Goal: Task Accomplishment & Management: Complete application form

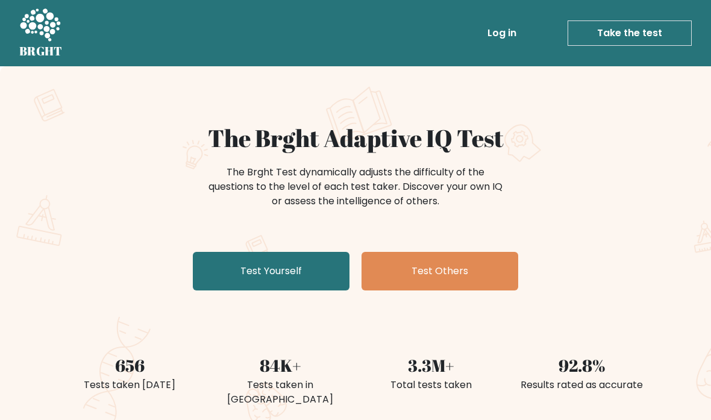
click at [416, 273] on link "Test Others" at bounding box center [439, 271] width 157 height 39
click at [407, 271] on link "Test Others" at bounding box center [439, 271] width 157 height 39
click at [285, 270] on link "Test Yourself" at bounding box center [271, 271] width 157 height 39
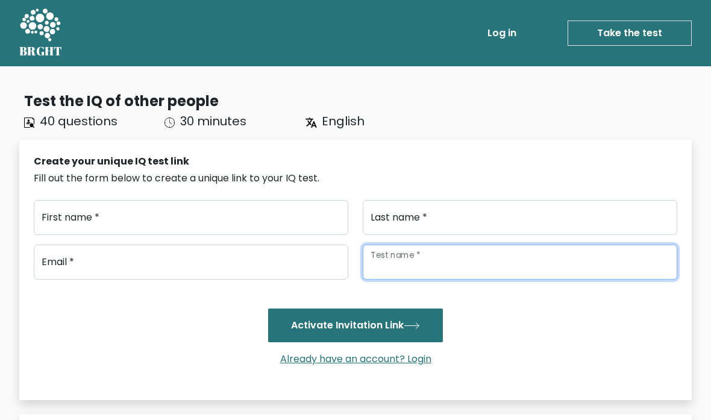
click at [446, 252] on input "Test name *" at bounding box center [520, 262] width 314 height 35
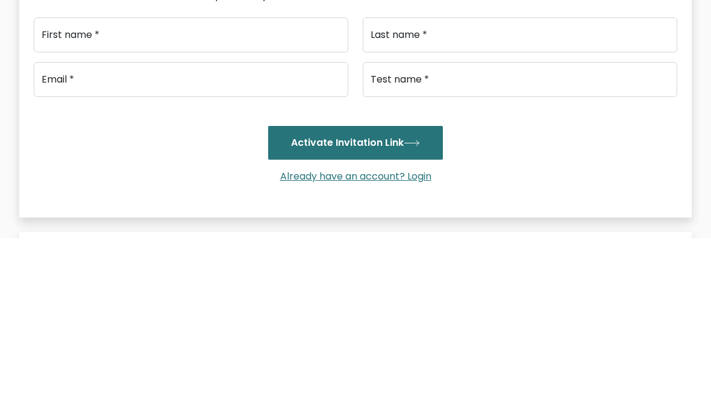
click at [198, 308] on div "Activate Invitation Link" at bounding box center [355, 325] width 643 height 34
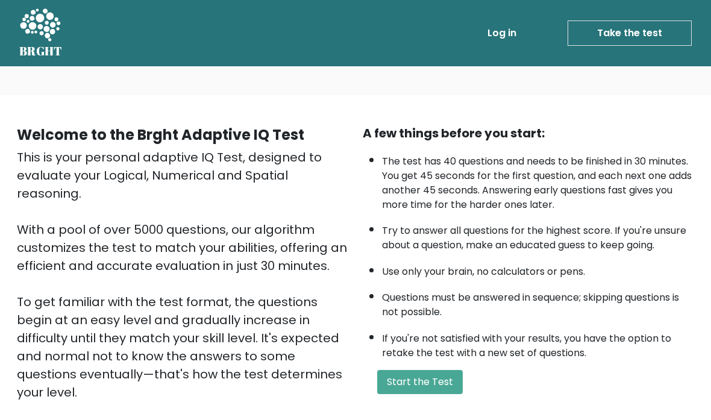
click at [422, 394] on button "Start the Test" at bounding box center [420, 382] width 86 height 24
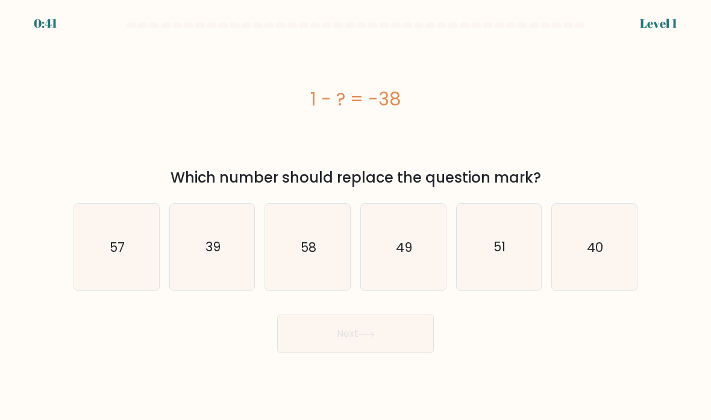
click at [225, 290] on icon "39" at bounding box center [212, 247] width 85 height 85
click at [355, 216] on input "b. 39" at bounding box center [355, 213] width 1 height 6
radio input "true"
click at [360, 353] on button "Next" at bounding box center [355, 333] width 157 height 39
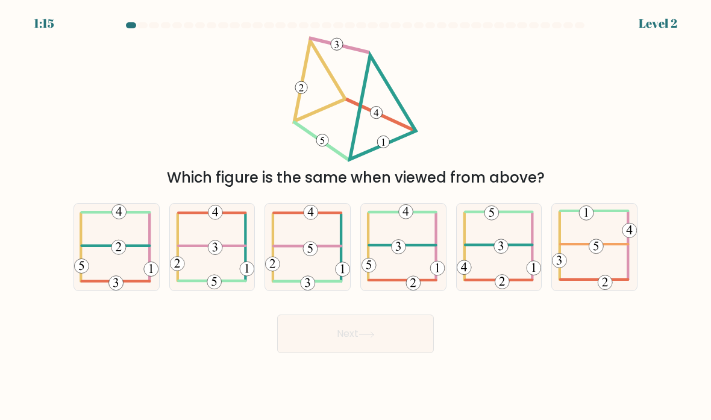
click at [198, 272] on icon at bounding box center [212, 247] width 85 height 86
click at [355, 216] on input "b." at bounding box center [355, 213] width 1 height 6
radio input "true"
click at [372, 338] on icon at bounding box center [366, 334] width 16 height 7
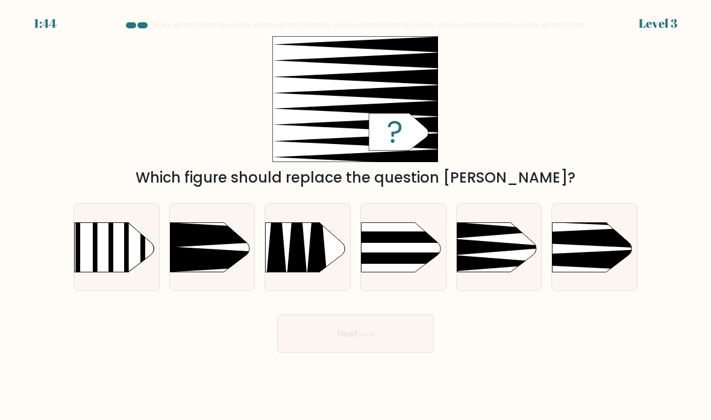
click at [591, 248] on icon at bounding box center [533, 237] width 221 height 21
click at [356, 216] on input "f." at bounding box center [355, 213] width 1 height 6
radio input "true"
click at [390, 353] on button "Next" at bounding box center [355, 333] width 157 height 39
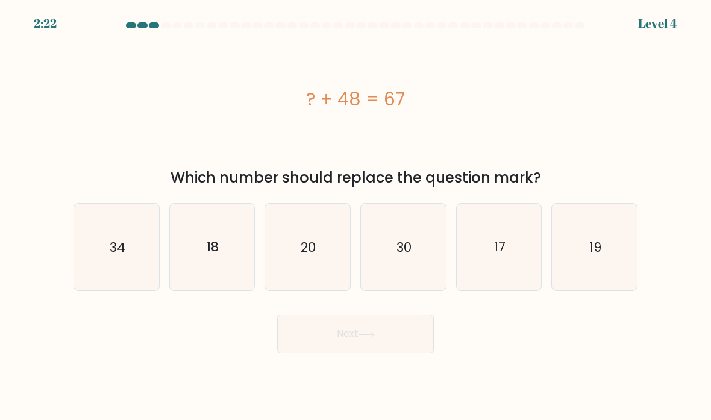
click at [607, 269] on icon "19" at bounding box center [594, 247] width 85 height 85
click at [356, 216] on input "f. 19" at bounding box center [355, 213] width 1 height 6
radio input "true"
click at [399, 341] on button "Next" at bounding box center [355, 333] width 157 height 39
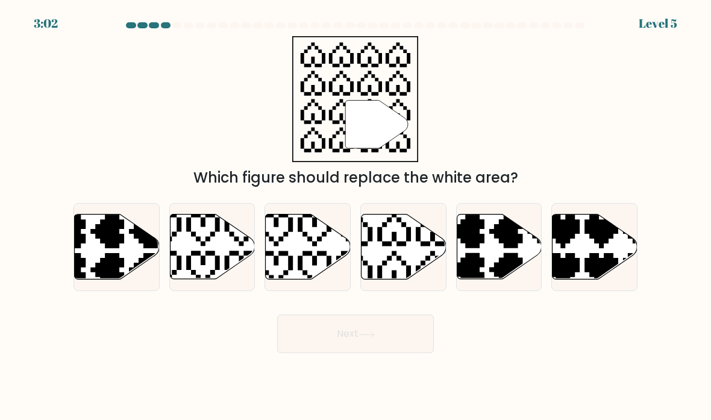
click at [407, 254] on icon at bounding box center [375, 210] width 149 height 149
click at [356, 216] on input "d." at bounding box center [355, 213] width 1 height 6
radio input "true"
click at [375, 338] on icon at bounding box center [366, 334] width 16 height 7
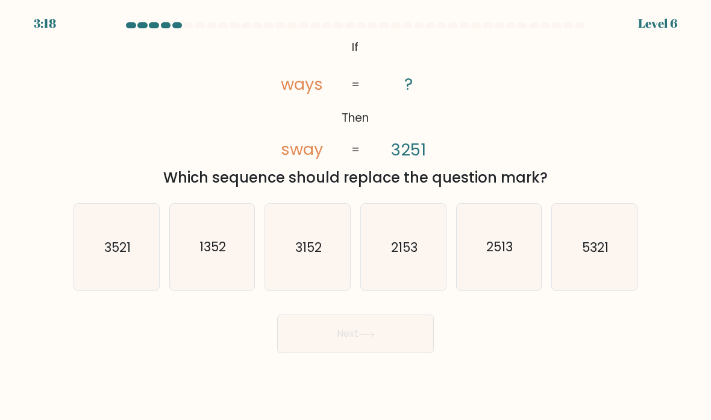
click at [394, 289] on icon "2153" at bounding box center [403, 247] width 85 height 85
click at [356, 216] on input "d. 2153" at bounding box center [355, 213] width 1 height 6
radio input "true"
click at [512, 287] on icon "2513" at bounding box center [499, 247] width 85 height 85
click at [356, 216] on input "e. 2513" at bounding box center [355, 213] width 1 height 6
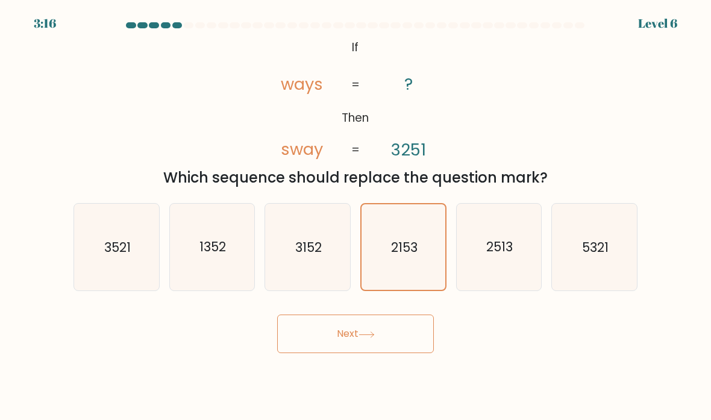
radio input "true"
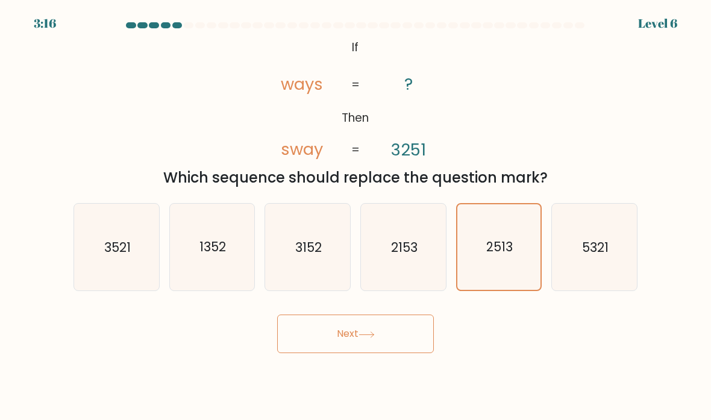
click at [370, 338] on icon at bounding box center [366, 334] width 16 height 7
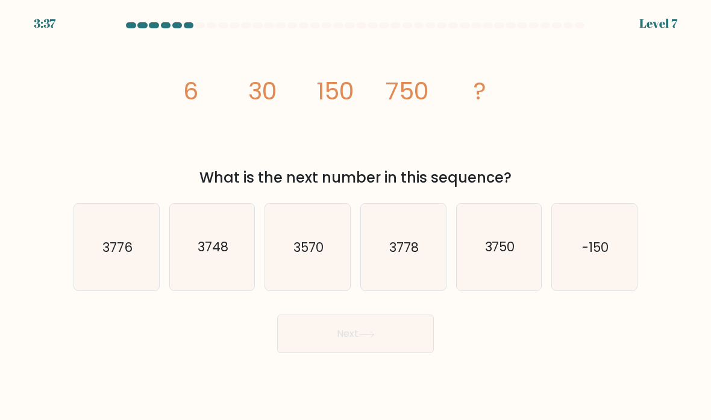
click at [313, 254] on text "3570" at bounding box center [308, 246] width 30 height 17
click at [355, 216] on input "c. 3570" at bounding box center [355, 213] width 1 height 6
radio input "true"
click at [360, 350] on button "Next" at bounding box center [355, 333] width 157 height 39
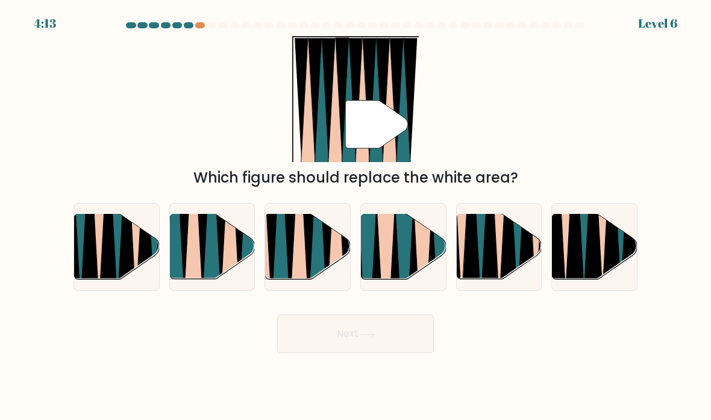
click at [299, 269] on icon at bounding box center [299, 213] width 19 height 169
click at [355, 216] on input "c." at bounding box center [355, 213] width 1 height 6
radio input "true"
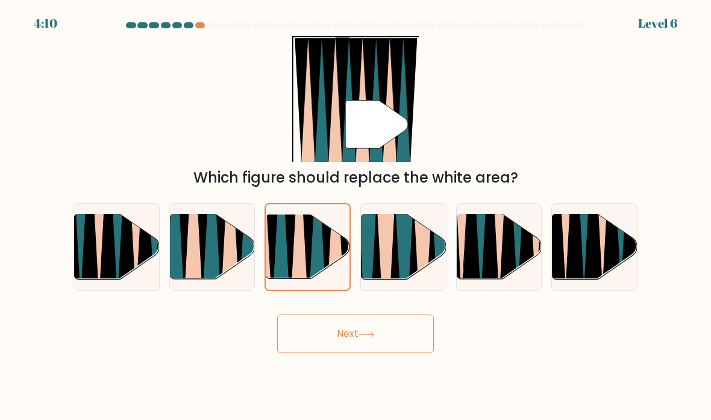
click at [217, 273] on icon at bounding box center [211, 215] width 19 height 170
click at [355, 216] on input "b." at bounding box center [355, 213] width 1 height 6
radio input "true"
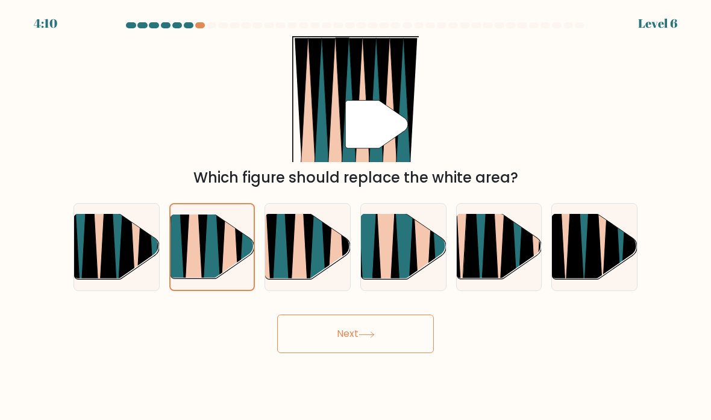
click at [366, 353] on button "Next" at bounding box center [355, 333] width 157 height 39
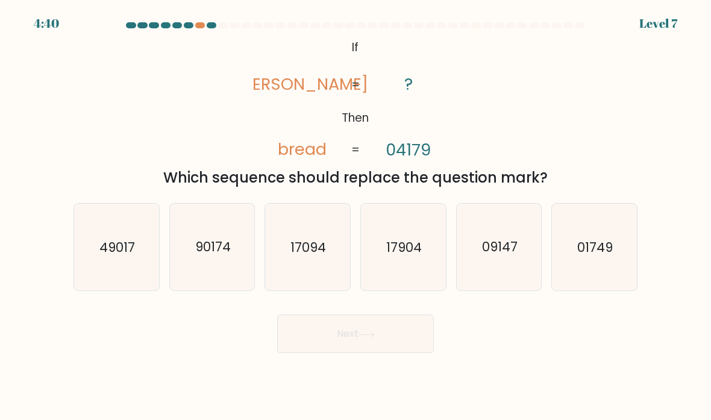
click at [597, 255] on text "01749" at bounding box center [596, 246] width 36 height 17
click at [356, 216] on input "f. 01749" at bounding box center [355, 213] width 1 height 6
radio input "true"
click at [385, 353] on button "Next" at bounding box center [355, 333] width 157 height 39
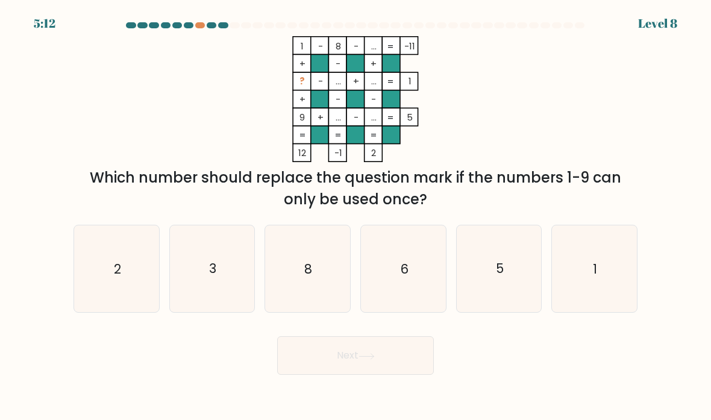
click at [105, 278] on icon "2" at bounding box center [116, 268] width 85 height 85
click at [355, 216] on input "a. 2" at bounding box center [355, 213] width 1 height 6
radio input "true"
click at [369, 375] on button "Next" at bounding box center [355, 355] width 157 height 39
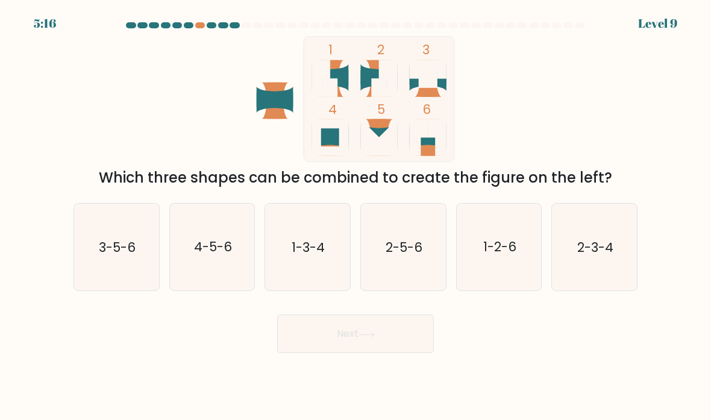
click at [500, 278] on icon "1-2-6" at bounding box center [499, 247] width 85 height 85
click at [356, 216] on input "e. 1-2-6" at bounding box center [355, 213] width 1 height 6
radio input "true"
click at [393, 352] on button "Next" at bounding box center [355, 333] width 157 height 39
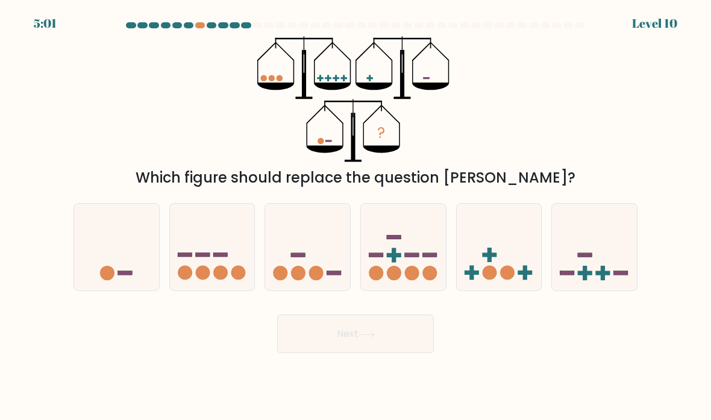
click at [120, 278] on icon at bounding box center [116, 247] width 85 height 70
click at [355, 216] on input "a." at bounding box center [355, 213] width 1 height 6
radio input "true"
click at [381, 349] on button "Next" at bounding box center [355, 333] width 157 height 39
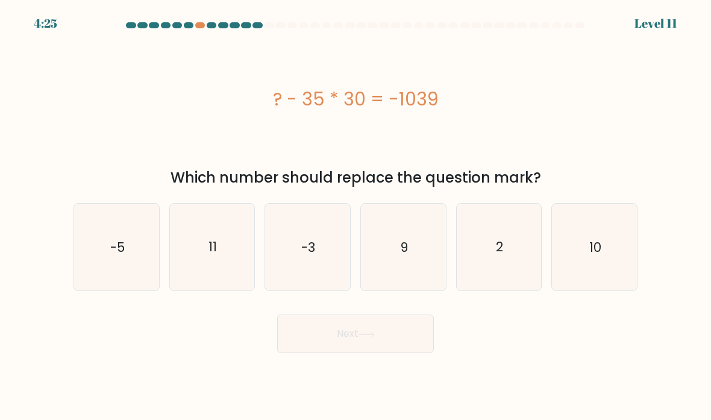
click at [232, 263] on icon "11" at bounding box center [212, 247] width 85 height 85
click at [355, 216] on input "b. 11" at bounding box center [355, 213] width 1 height 6
radio input "true"
click at [366, 338] on icon at bounding box center [366, 334] width 16 height 7
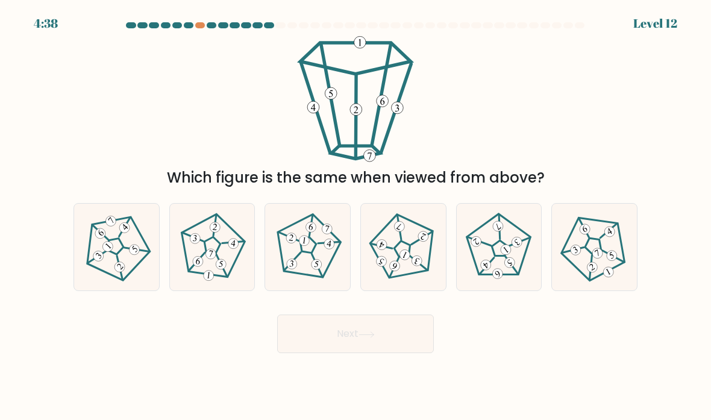
click at [208, 261] on icon at bounding box center [211, 247] width 69 height 69
click at [355, 216] on input "b." at bounding box center [355, 213] width 1 height 6
radio input "true"
click at [383, 345] on button "Next" at bounding box center [355, 333] width 157 height 39
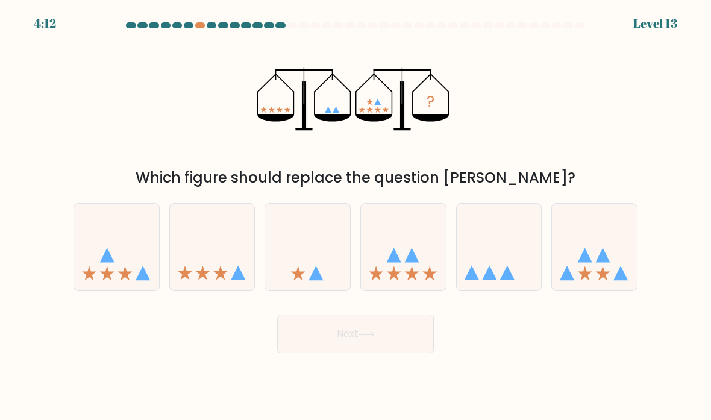
click at [585, 255] on icon at bounding box center [594, 247] width 85 height 70
click at [356, 216] on input "f." at bounding box center [355, 213] width 1 height 6
radio input "true"
click at [358, 353] on button "Next" at bounding box center [355, 333] width 157 height 39
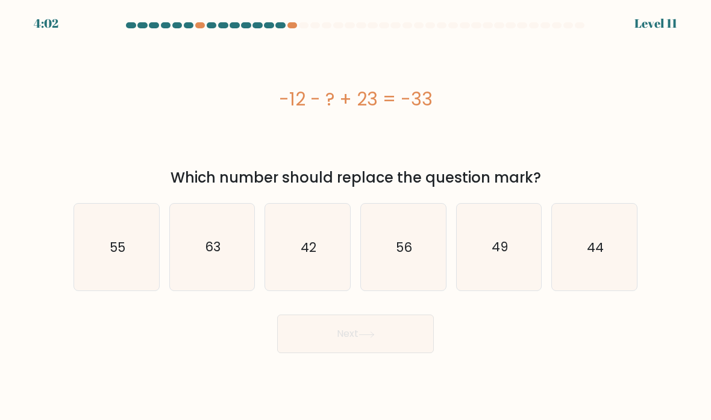
click at [410, 255] on text "56" at bounding box center [404, 246] width 16 height 17
click at [356, 216] on input "d. 56" at bounding box center [355, 213] width 1 height 6
radio input "true"
click at [377, 340] on button "Next" at bounding box center [355, 333] width 157 height 39
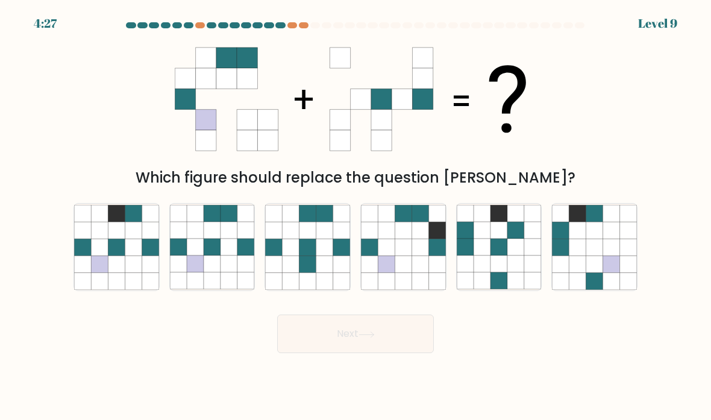
click at [226, 272] on icon at bounding box center [228, 263] width 17 height 17
click at [355, 216] on input "b." at bounding box center [355, 213] width 1 height 6
radio input "true"
click at [333, 353] on button "Next" at bounding box center [355, 333] width 157 height 39
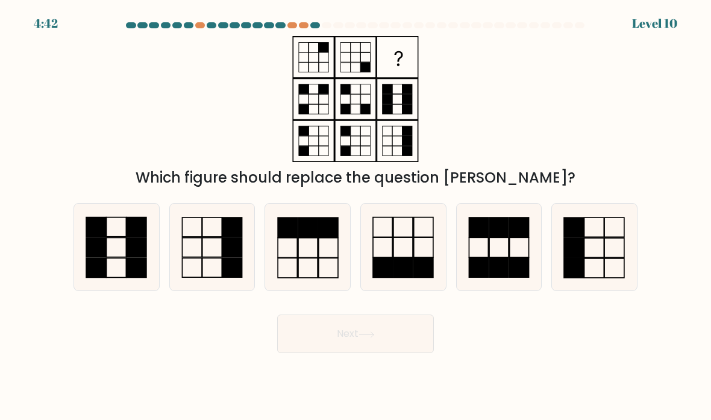
click at [204, 278] on icon at bounding box center [212, 247] width 85 height 85
click at [355, 216] on input "b." at bounding box center [355, 213] width 1 height 6
radio input "true"
click at [581, 257] on rect at bounding box center [574, 247] width 20 height 19
click at [356, 216] on input "f." at bounding box center [355, 213] width 1 height 6
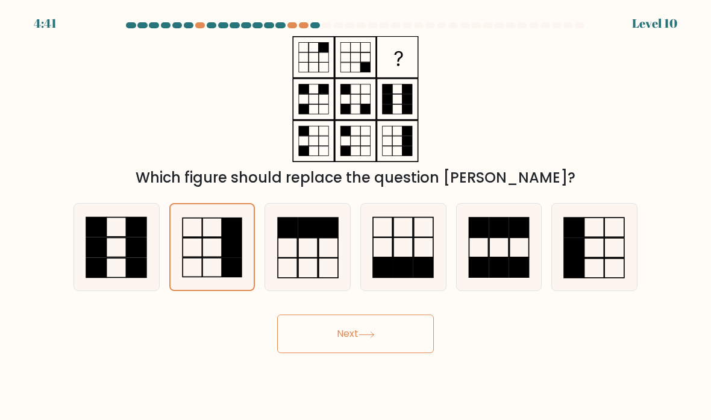
radio input "true"
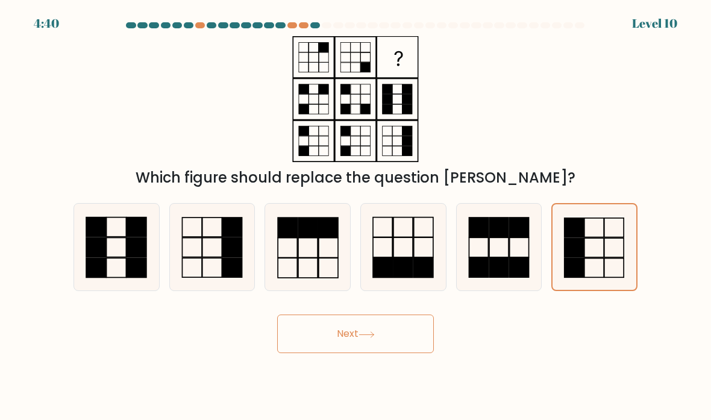
click at [360, 351] on button "Next" at bounding box center [355, 333] width 157 height 39
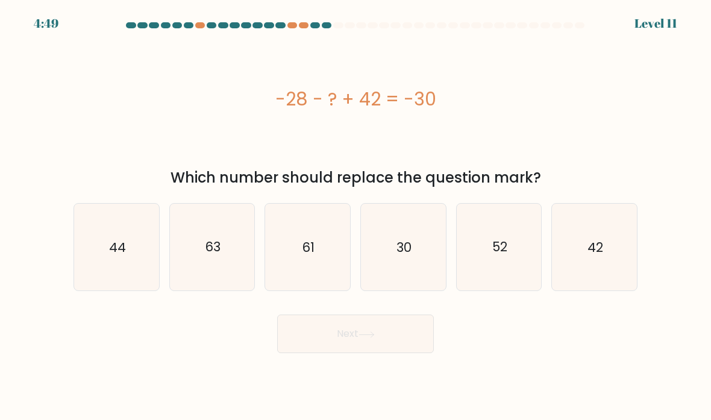
click at [96, 278] on icon "44" at bounding box center [116, 247] width 85 height 85
click at [355, 216] on input "a. 44" at bounding box center [355, 213] width 1 height 6
radio input "true"
click at [332, 348] on button "Next" at bounding box center [355, 333] width 157 height 39
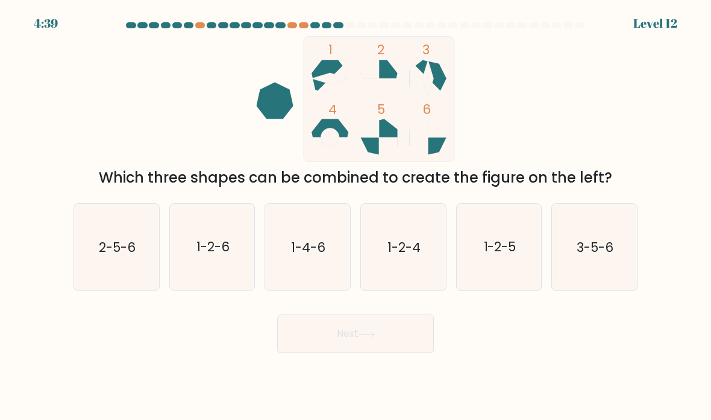
click at [109, 273] on icon "2-5-6" at bounding box center [116, 247] width 85 height 85
click at [355, 216] on input "a. 2-5-6" at bounding box center [355, 213] width 1 height 6
radio input "true"
click at [328, 344] on button "Next" at bounding box center [355, 333] width 157 height 39
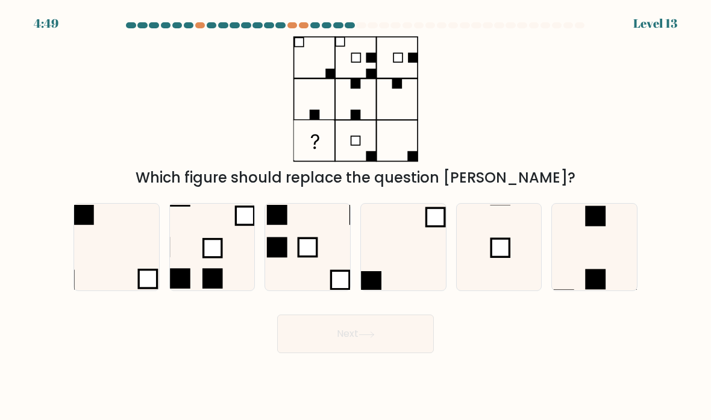
click at [498, 257] on rect at bounding box center [500, 248] width 18 height 18
click at [356, 216] on input "e." at bounding box center [355, 213] width 1 height 6
radio input "true"
click at [393, 353] on button "Next" at bounding box center [355, 333] width 157 height 39
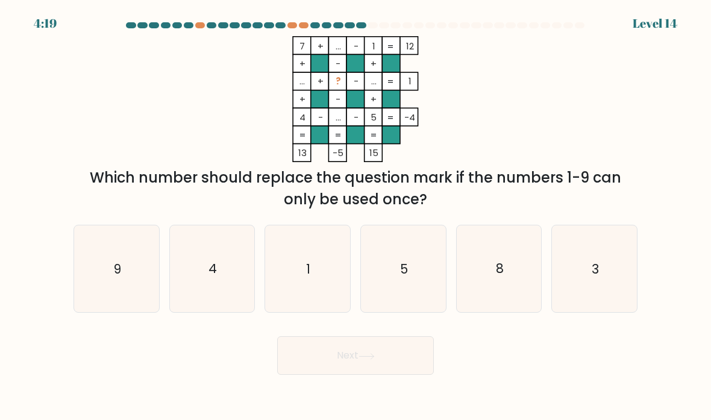
click at [493, 289] on icon "8" at bounding box center [499, 268] width 85 height 85
click at [356, 216] on input "e. 8" at bounding box center [355, 213] width 1 height 6
radio input "true"
click at [379, 373] on button "Next" at bounding box center [355, 355] width 157 height 39
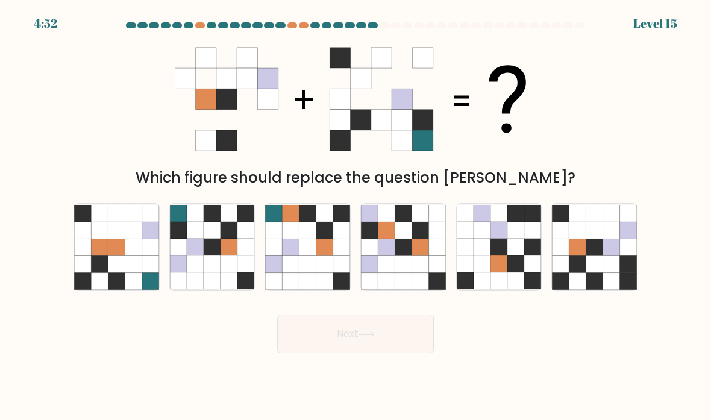
click at [607, 255] on icon at bounding box center [611, 247] width 17 height 17
click at [356, 216] on input "f." at bounding box center [355, 213] width 1 height 6
radio input "true"
click at [351, 353] on button "Next" at bounding box center [355, 333] width 157 height 39
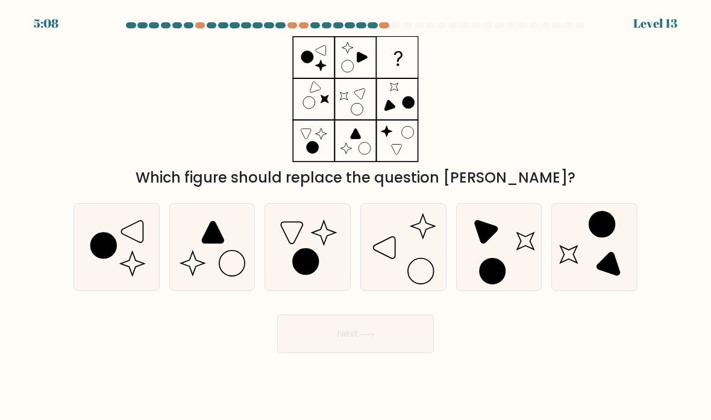
click at [412, 262] on icon at bounding box center [403, 247] width 85 height 85
click at [356, 216] on input "d." at bounding box center [355, 213] width 1 height 6
radio input "true"
click at [360, 353] on button "Next" at bounding box center [355, 333] width 157 height 39
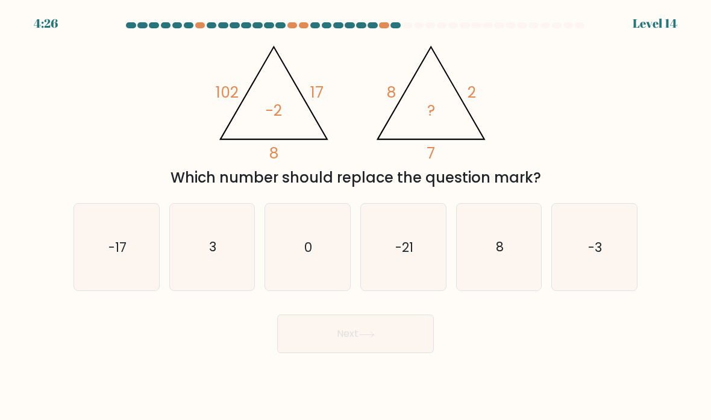
click at [243, 252] on icon "3" at bounding box center [212, 247] width 85 height 85
click at [355, 216] on input "b. 3" at bounding box center [355, 213] width 1 height 6
radio input "true"
click at [384, 344] on button "Next" at bounding box center [355, 333] width 157 height 39
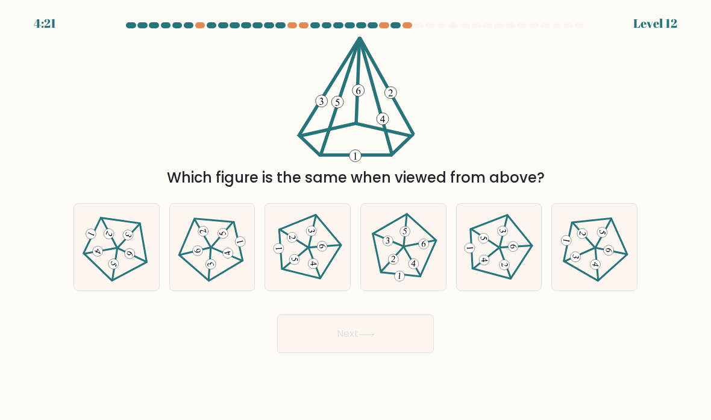
click at [502, 255] on icon at bounding box center [498, 247] width 69 height 69
click at [356, 216] on input "e." at bounding box center [355, 213] width 1 height 6
radio input "true"
click at [372, 320] on div "Next" at bounding box center [355, 329] width 578 height 48
click at [352, 352] on button "Next" at bounding box center [355, 333] width 157 height 39
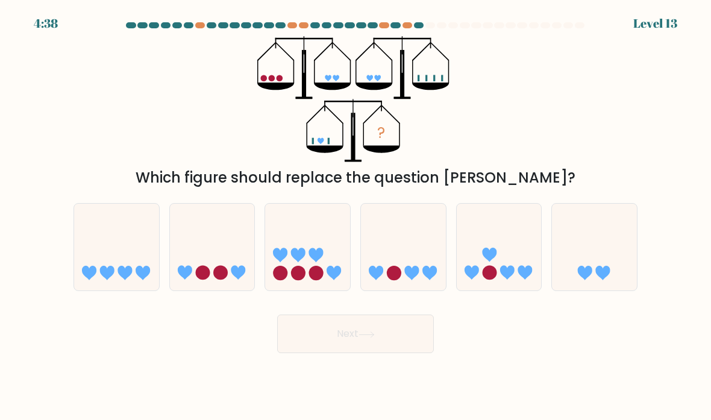
click at [555, 278] on icon at bounding box center [594, 247] width 85 height 70
click at [356, 216] on input "f." at bounding box center [355, 213] width 1 height 6
radio input "true"
click at [366, 353] on button "Next" at bounding box center [355, 333] width 157 height 39
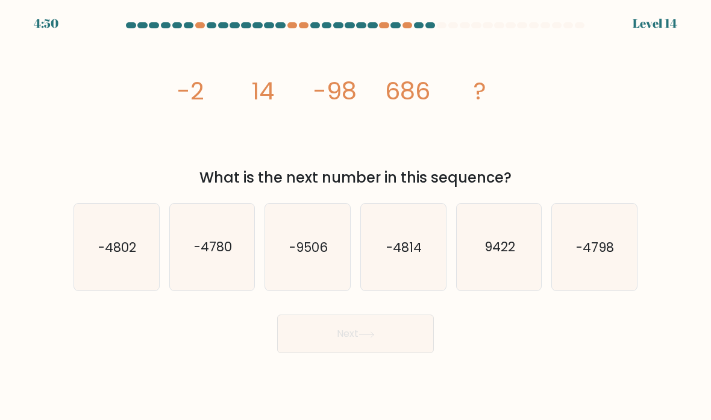
click at [120, 235] on icon "-4802" at bounding box center [116, 247] width 85 height 85
click at [355, 216] on input "a. -4802" at bounding box center [355, 213] width 1 height 6
radio input "true"
click at [355, 349] on button "Next" at bounding box center [355, 333] width 157 height 39
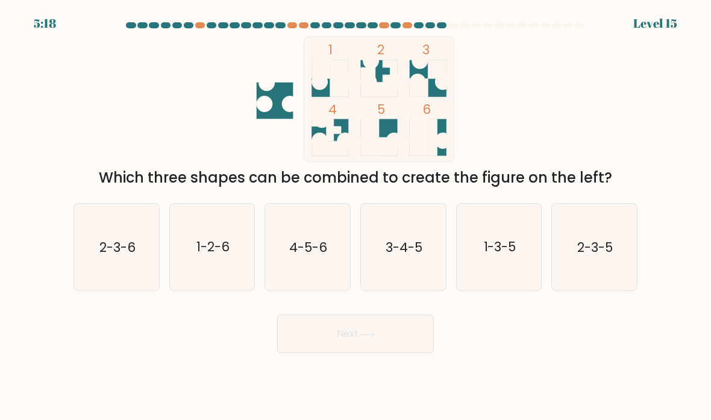
click at [200, 255] on text "1-2-6" at bounding box center [212, 246] width 33 height 17
click at [355, 216] on input "b. 1-2-6" at bounding box center [355, 213] width 1 height 6
radio input "true"
click at [347, 337] on button "Next" at bounding box center [355, 333] width 157 height 39
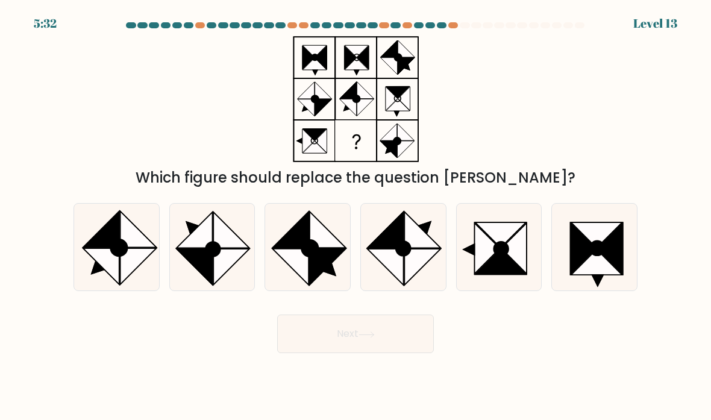
click at [505, 275] on icon at bounding box center [500, 261] width 51 height 25
click at [356, 216] on input "e." at bounding box center [355, 213] width 1 height 6
radio input "true"
click at [381, 350] on button "Next" at bounding box center [355, 333] width 157 height 39
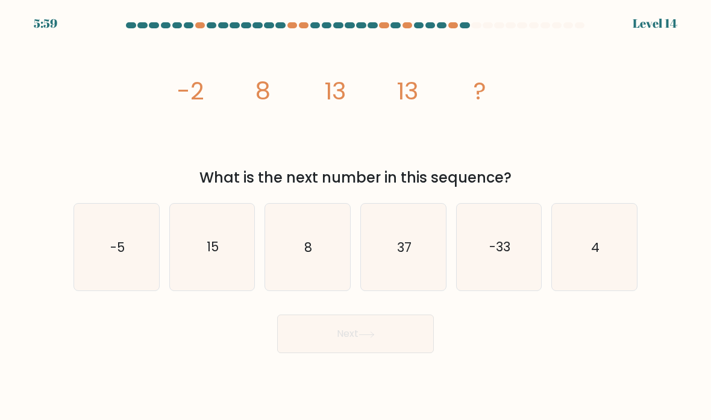
click at [304, 246] on icon "8" at bounding box center [307, 247] width 85 height 85
click at [355, 216] on input "c. 8" at bounding box center [355, 213] width 1 height 6
radio input "true"
click at [364, 353] on button "Next" at bounding box center [355, 333] width 157 height 39
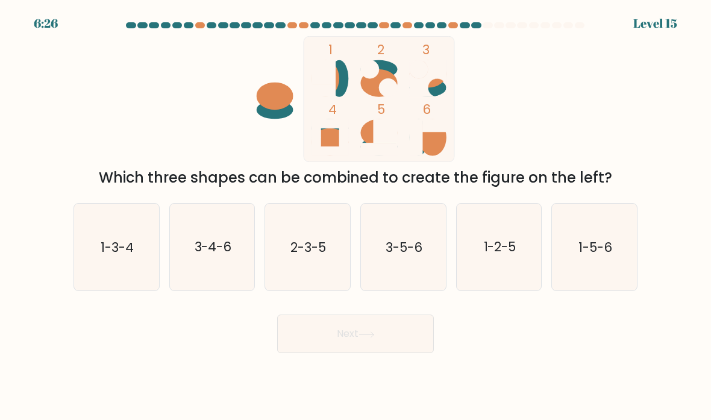
click at [596, 255] on text "1-5-6" at bounding box center [595, 246] width 34 height 17
click at [356, 216] on input "f. 1-5-6" at bounding box center [355, 213] width 1 height 6
radio input "true"
click at [339, 353] on button "Next" at bounding box center [355, 333] width 157 height 39
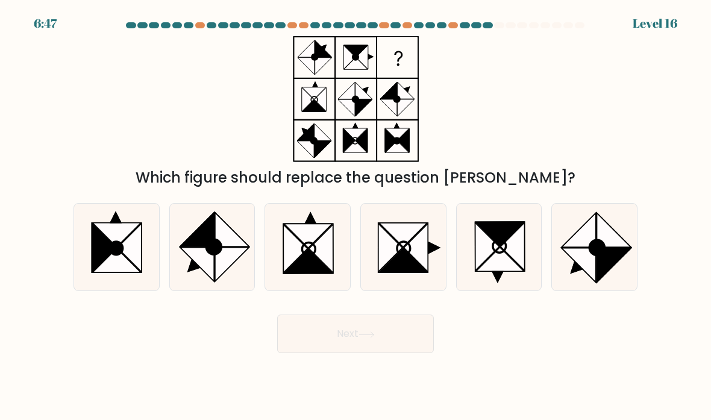
click at [312, 255] on icon at bounding box center [308, 248] width 13 height 13
click at [355, 216] on input "c." at bounding box center [355, 213] width 1 height 6
radio input "true"
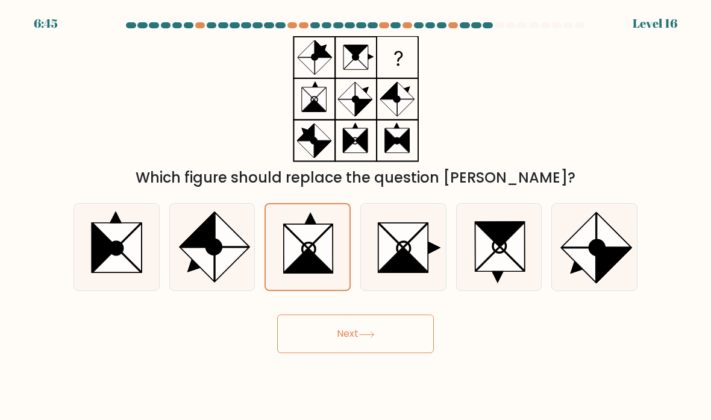
click at [375, 338] on icon at bounding box center [366, 334] width 16 height 7
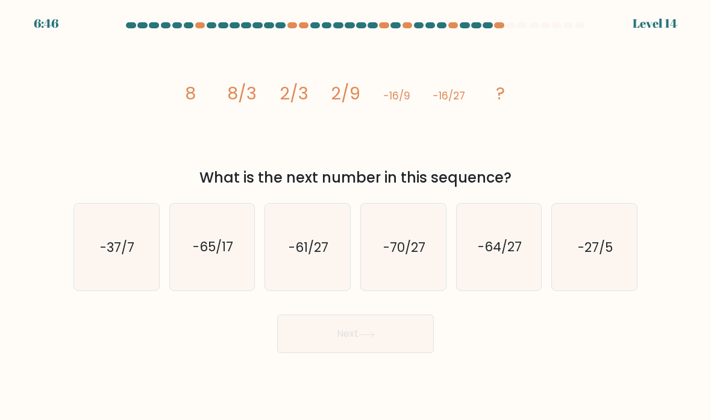
click at [510, 255] on text "-64/27" at bounding box center [500, 246] width 44 height 17
click at [356, 216] on input "e. -64/27" at bounding box center [355, 213] width 1 height 6
radio input "true"
click at [346, 344] on button "Next" at bounding box center [355, 333] width 157 height 39
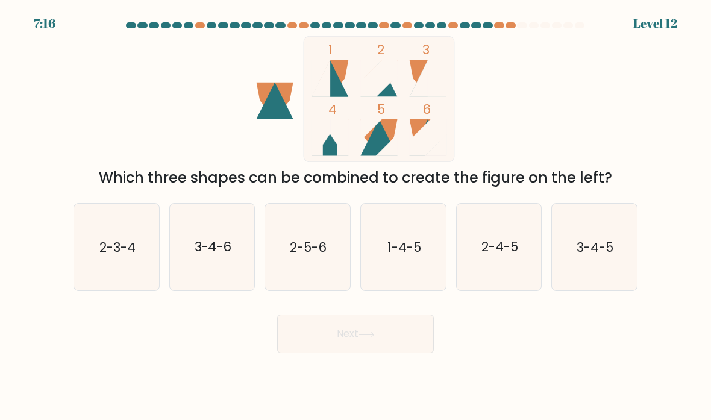
click at [305, 253] on text "2-5-6" at bounding box center [308, 246] width 37 height 17
click at [355, 216] on input "c. 2-5-6" at bounding box center [355, 213] width 1 height 6
radio input "true"
click at [358, 347] on button "Next" at bounding box center [355, 333] width 157 height 39
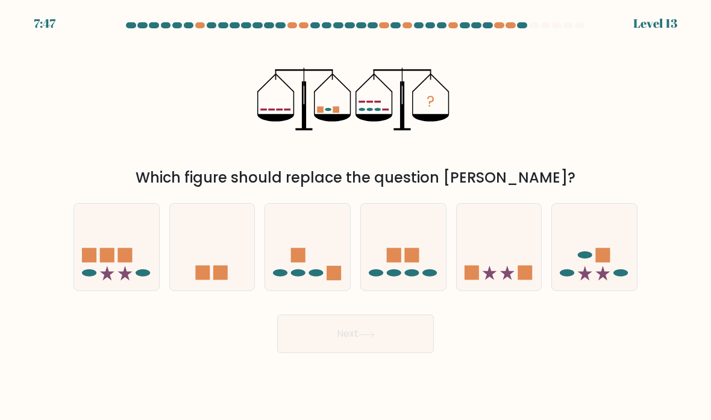
click at [408, 262] on rect at bounding box center [411, 255] width 14 height 14
click at [356, 216] on input "d." at bounding box center [355, 213] width 1 height 6
radio input "true"
click at [391, 351] on button "Next" at bounding box center [355, 333] width 157 height 39
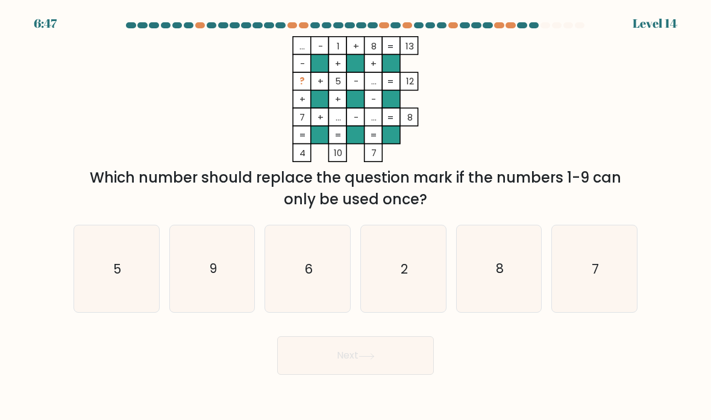
click at [215, 277] on text "9" at bounding box center [213, 268] width 8 height 17
click at [355, 216] on input "b. 9" at bounding box center [355, 213] width 1 height 6
radio input "true"
click at [352, 364] on button "Next" at bounding box center [355, 355] width 157 height 39
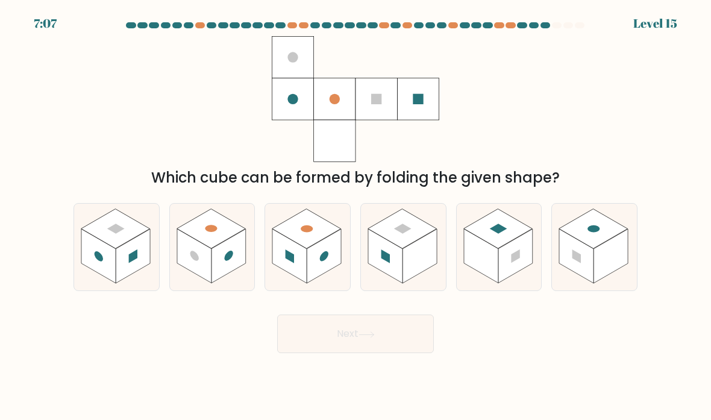
click at [402, 234] on rect at bounding box center [402, 228] width 17 height 10
click at [356, 216] on input "d." at bounding box center [355, 213] width 1 height 6
radio input "true"
click at [379, 353] on button "Next" at bounding box center [355, 333] width 157 height 39
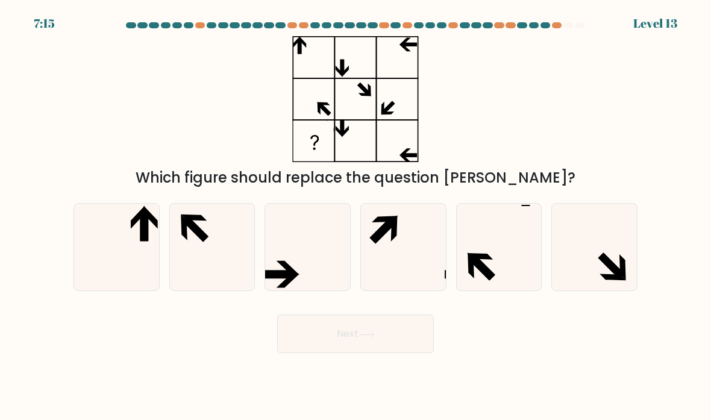
click at [300, 290] on icon at bounding box center [307, 247] width 85 height 85
click at [355, 216] on input "c." at bounding box center [355, 213] width 1 height 6
radio input "true"
click at [342, 346] on button "Next" at bounding box center [355, 333] width 157 height 39
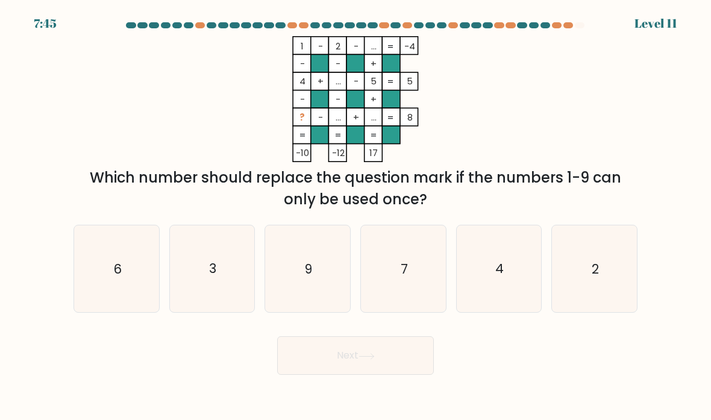
click at [398, 298] on icon "7" at bounding box center [403, 268] width 85 height 85
click at [356, 216] on input "d. 7" at bounding box center [355, 213] width 1 height 6
radio input "true"
click at [384, 375] on button "Next" at bounding box center [355, 355] width 157 height 39
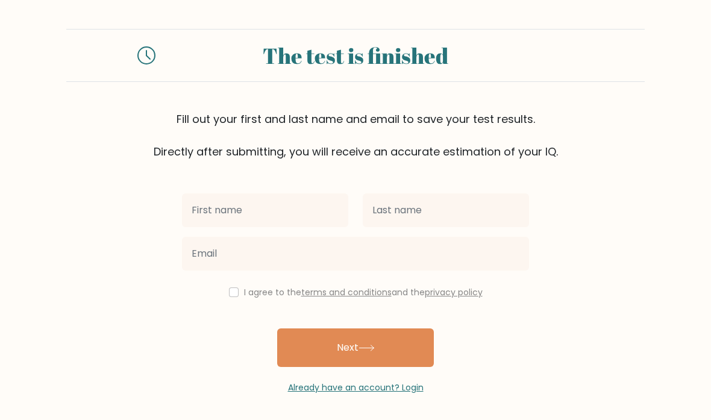
click at [303, 202] on input "text" at bounding box center [265, 210] width 166 height 34
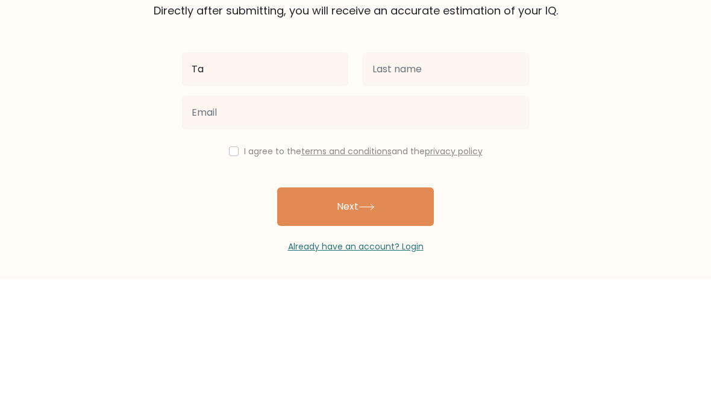
type input "Tajweed"
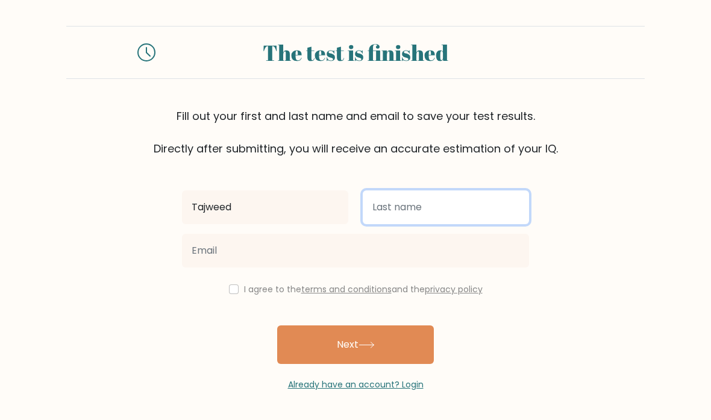
click at [430, 190] on input "text" at bounding box center [446, 207] width 166 height 34
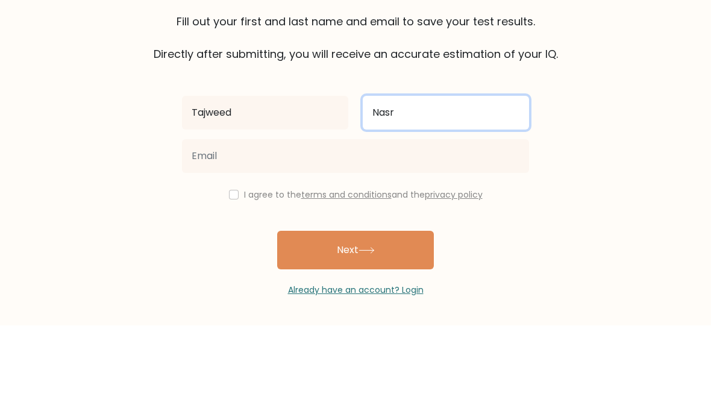
type input "Nasr"
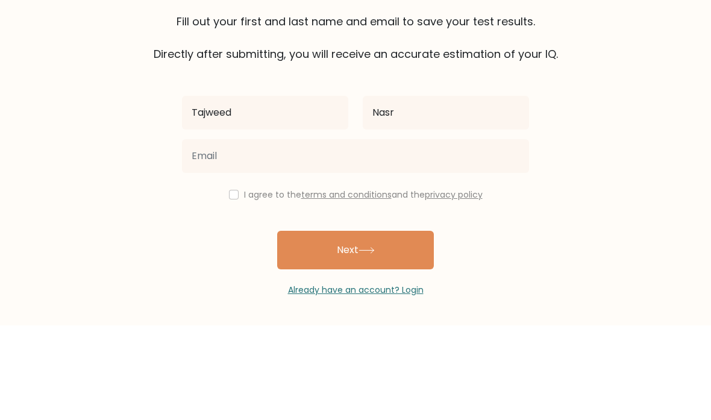
click at [591, 106] on form "The test is finished Fill out your first and last name and email to save your t…" at bounding box center [355, 208] width 711 height 365
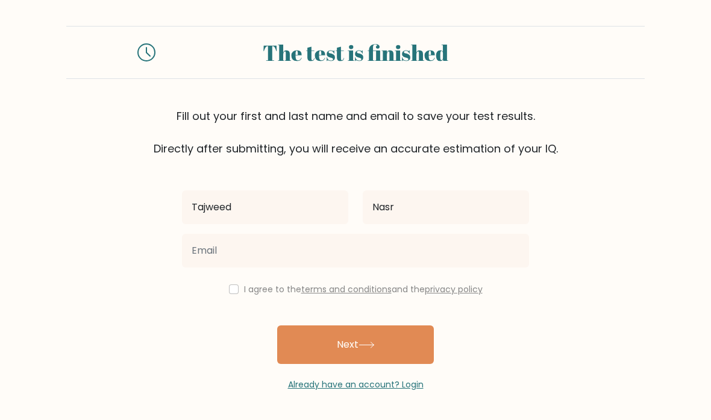
click at [229, 284] on input "checkbox" at bounding box center [234, 289] width 10 height 10
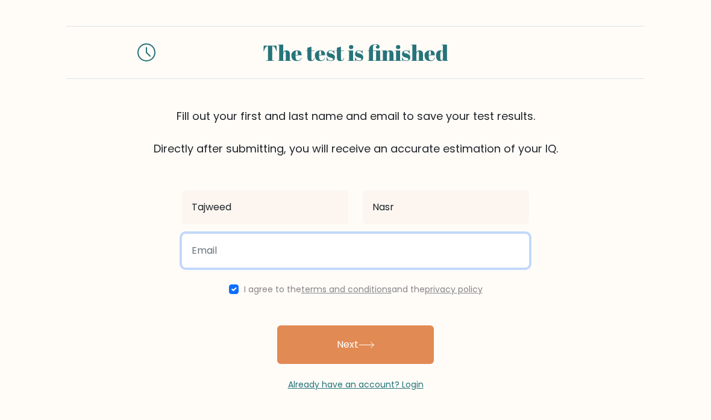
click at [275, 234] on input "email" at bounding box center [355, 251] width 347 height 34
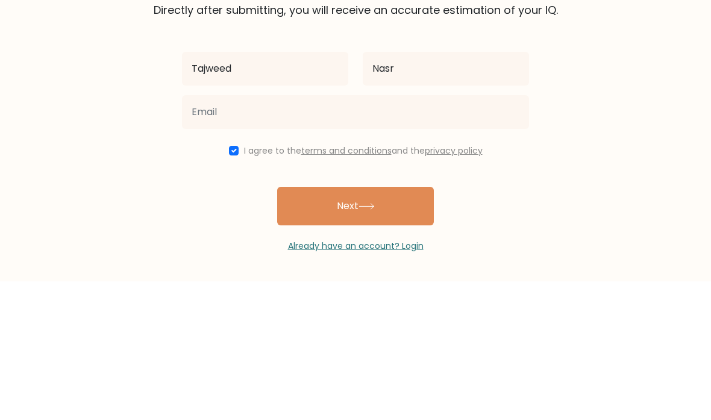
click at [233, 284] on input "checkbox" at bounding box center [234, 289] width 10 height 10
checkbox input "false"
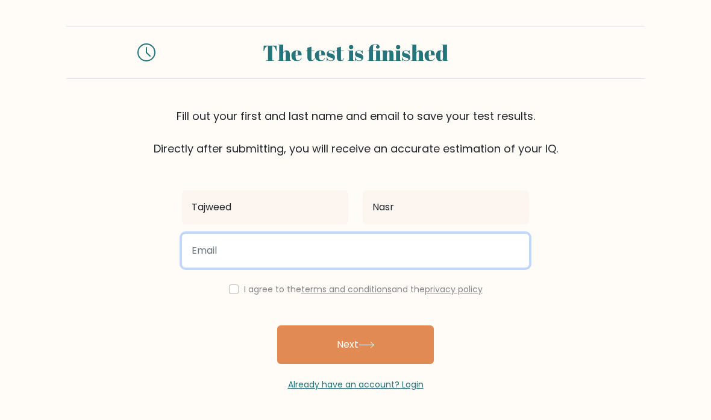
click at [245, 234] on input "email" at bounding box center [355, 251] width 347 height 34
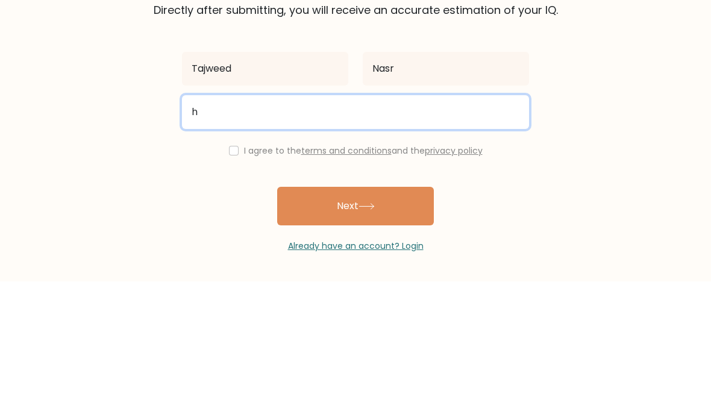
type input "halemnasr11@ymail.com"
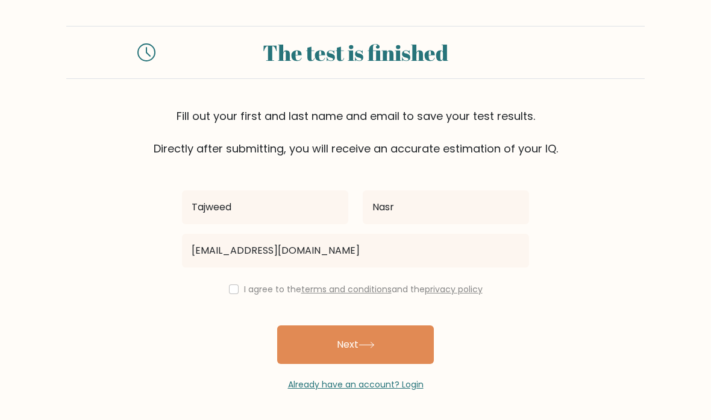
click at [233, 284] on input "checkbox" at bounding box center [234, 289] width 10 height 10
checkbox input "true"
click at [343, 325] on button "Next" at bounding box center [355, 344] width 157 height 39
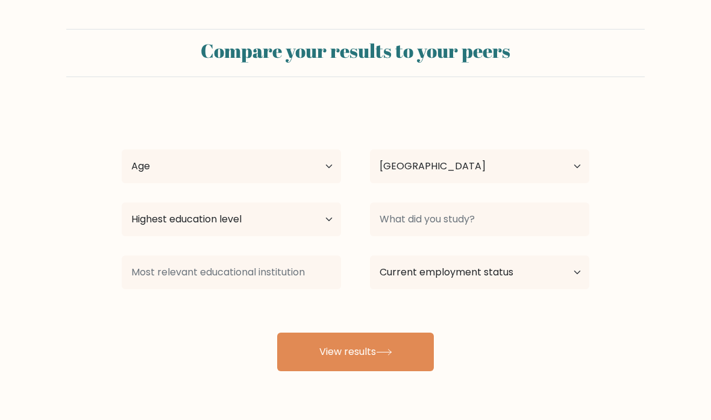
select select "GB"
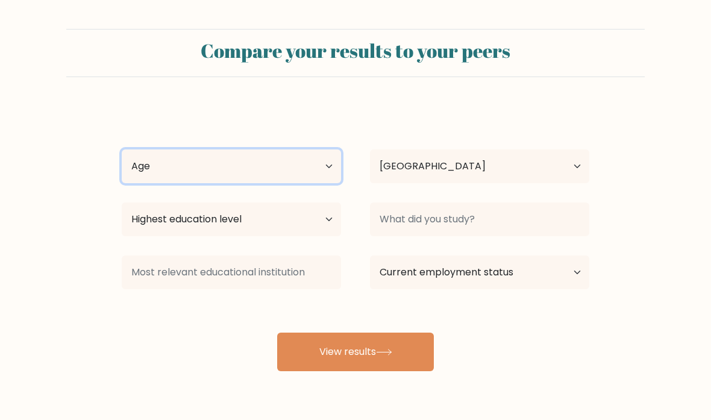
click at [272, 182] on select "Age Under 18 years old 18-24 years old 25-34 years old 35-44 years old 45-54 ye…" at bounding box center [231, 166] width 219 height 34
select select "min_18"
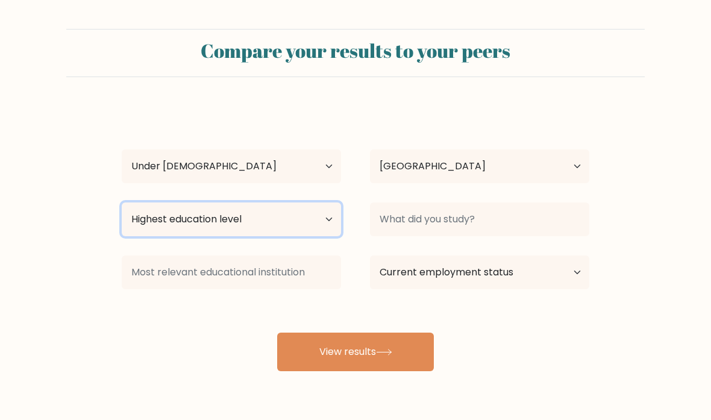
click at [327, 225] on select "Highest education level No schooling Primary Lower Secondary Upper Secondary Oc…" at bounding box center [231, 219] width 219 height 34
select select "lower_secondary"
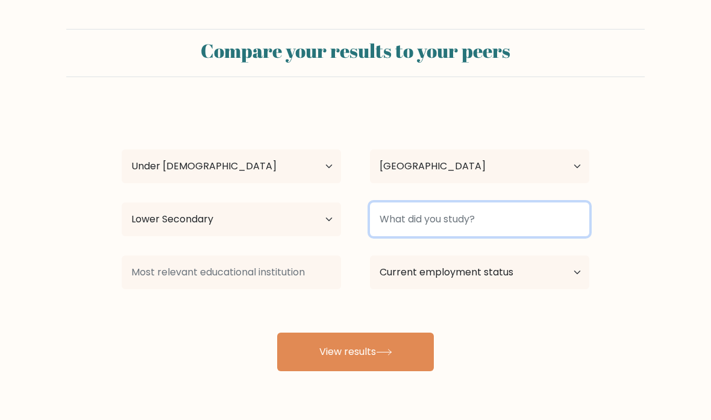
click at [490, 224] on input at bounding box center [479, 219] width 219 height 34
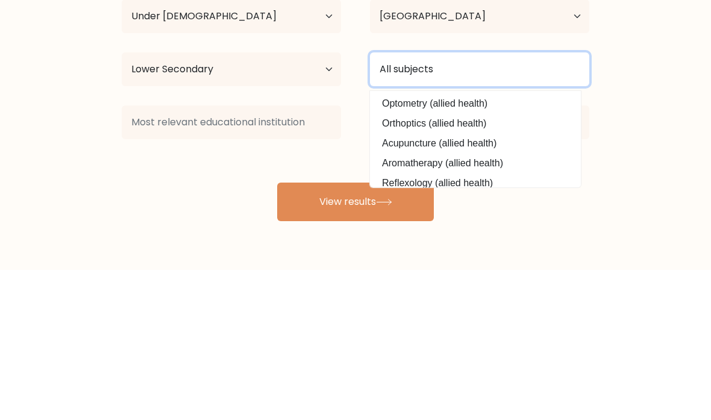
type input "All subjects"
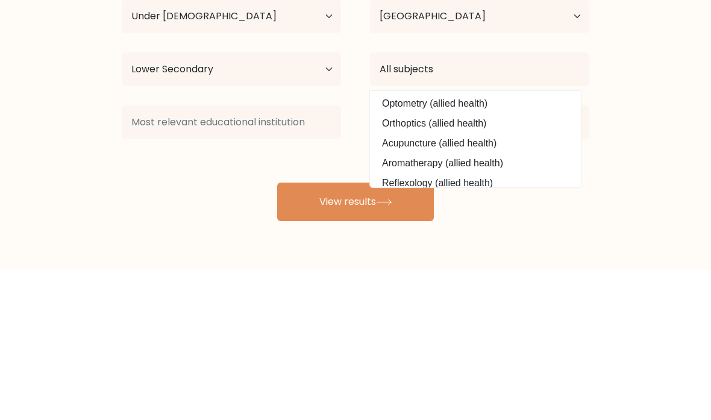
click at [637, 75] on form "Compare your results to your peers Tajweed Nasr Age Under 18 years old 18-24 ye…" at bounding box center [355, 200] width 711 height 342
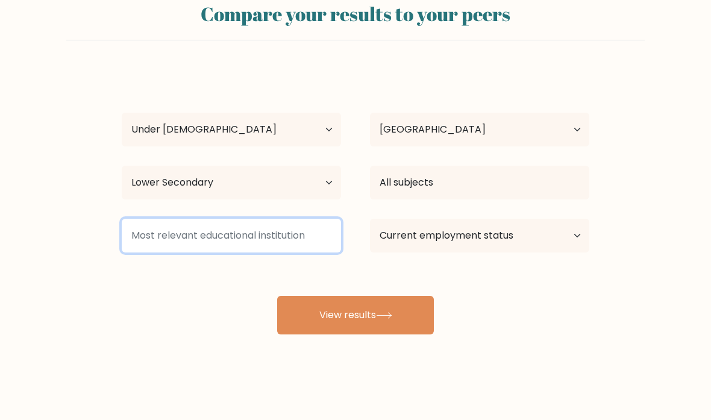
click at [311, 234] on input at bounding box center [231, 236] width 219 height 34
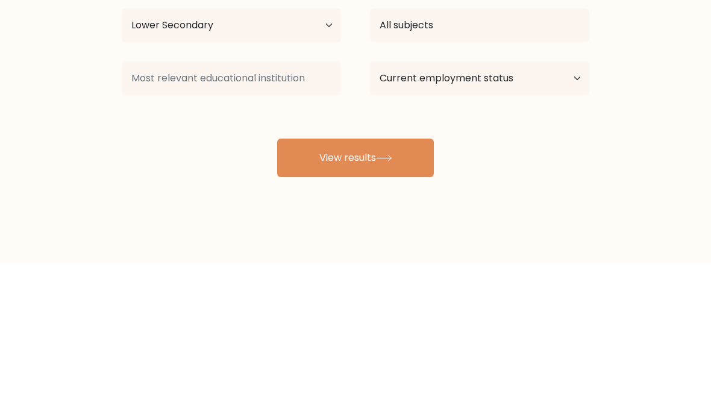
click at [620, 97] on form "Compare your results to your peers Tajweed Nasr Age Under 18 years old 18-24 ye…" at bounding box center [355, 163] width 711 height 342
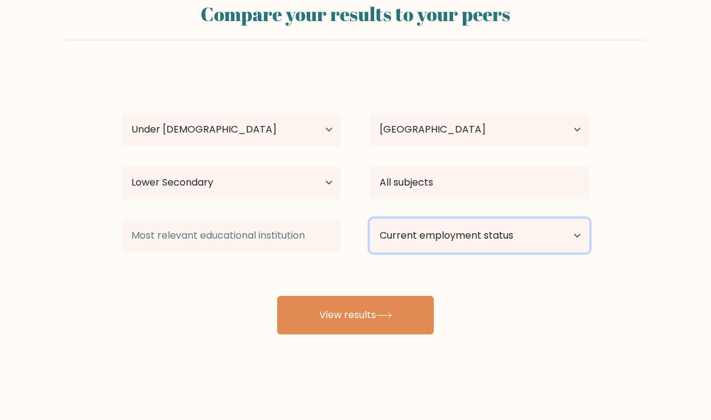
click at [569, 242] on select "Current employment status Employed Student Retired Other / prefer not to answer" at bounding box center [479, 236] width 219 height 34
select select "student"
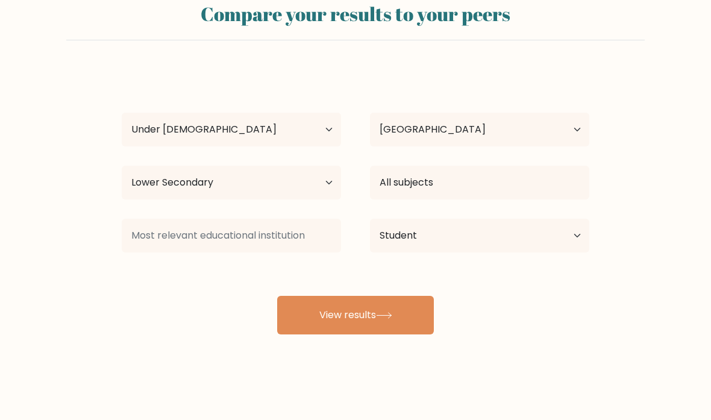
click at [369, 305] on button "View results" at bounding box center [355, 315] width 157 height 39
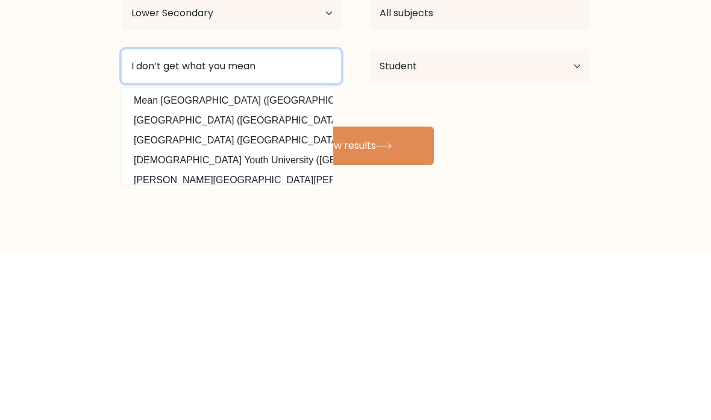
type input "I don’t get what you mean"
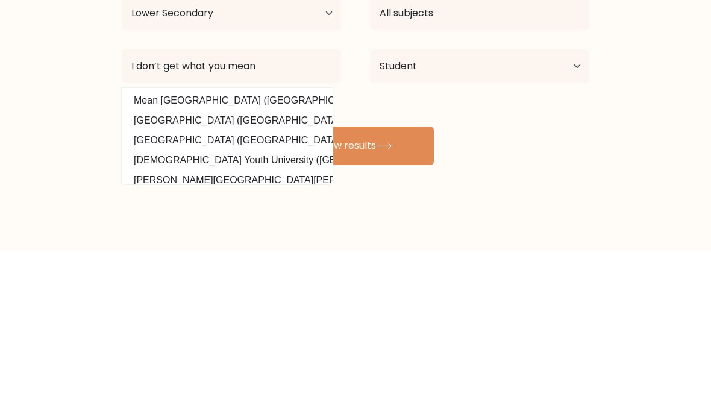
click at [538, 116] on div "Tajweed Nasr Age Under 18 years old 18-24 years old 25-34 years old 35-44 years…" at bounding box center [355, 201] width 482 height 265
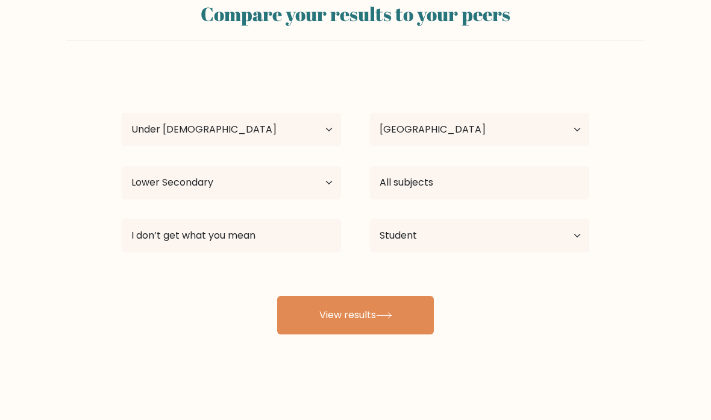
click at [348, 299] on button "View results" at bounding box center [355, 315] width 157 height 39
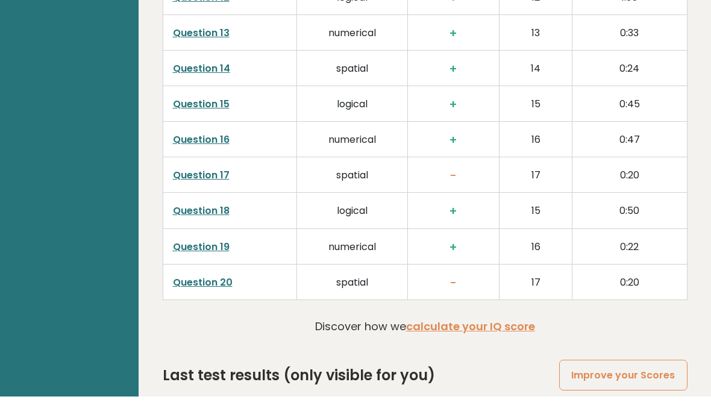
scroll to position [2344, 0]
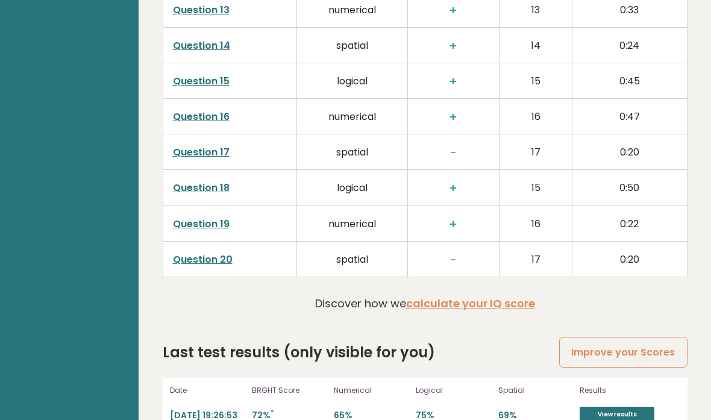
click at [616, 407] on link "View results" at bounding box center [616, 415] width 75 height 16
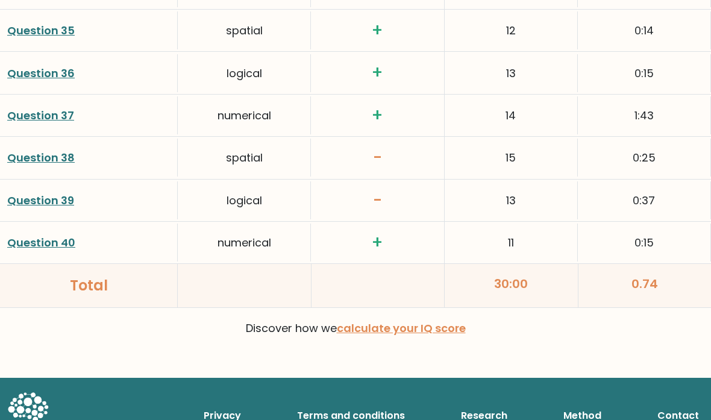
scroll to position [3197, 0]
